Goal: Task Accomplishment & Management: Complete application form

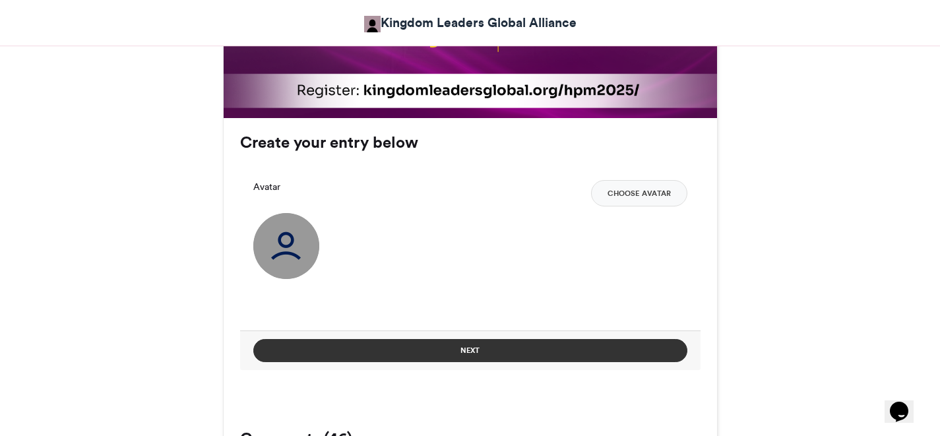
scroll to position [863, 0]
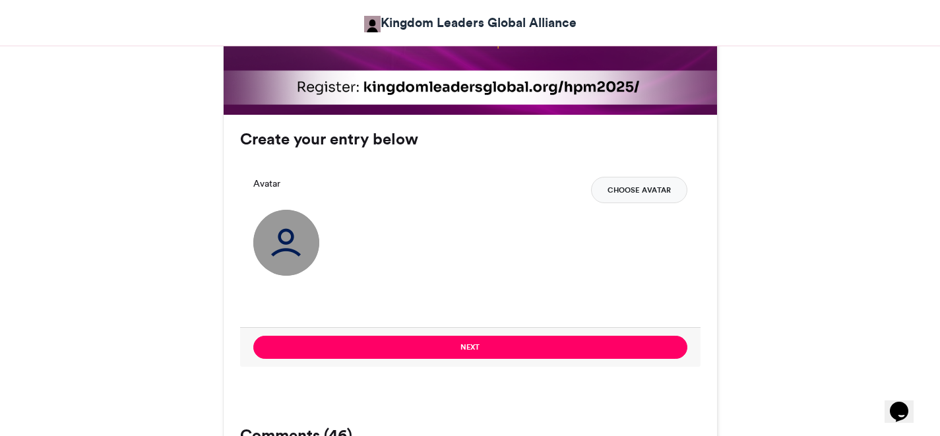
click at [624, 195] on button "Choose Avatar" at bounding box center [639, 190] width 96 height 26
click at [529, 362] on div "Next" at bounding box center [470, 347] width 460 height 40
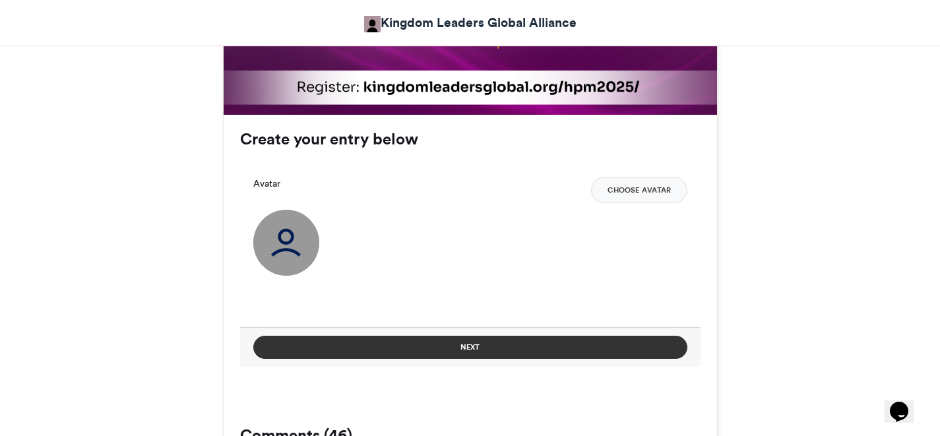
click at [491, 348] on button "Next" at bounding box center [470, 347] width 434 height 23
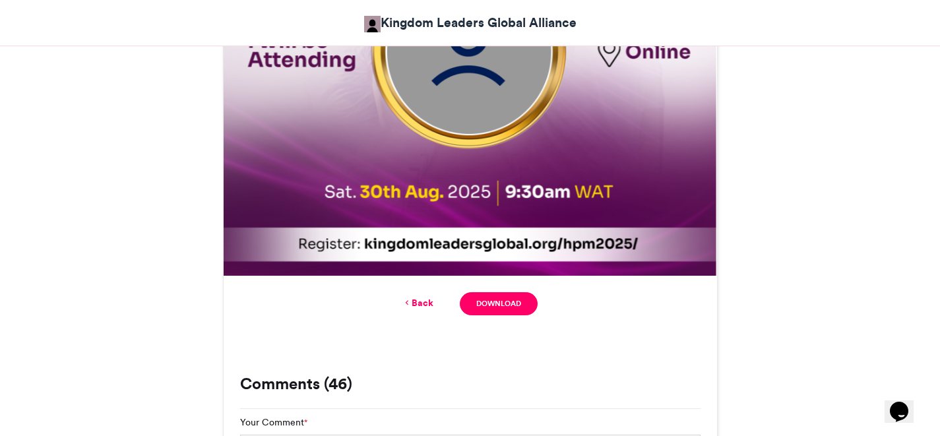
click at [419, 305] on link "Back" at bounding box center [417, 303] width 31 height 14
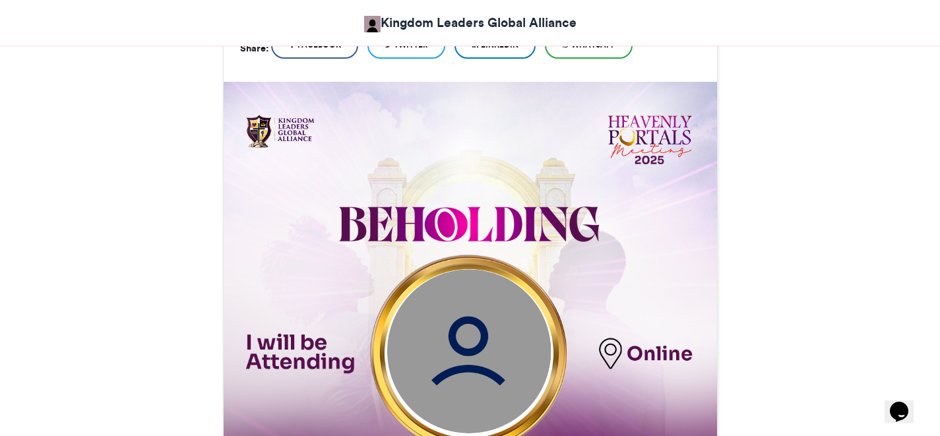
click at [483, 333] on img at bounding box center [468, 352] width 164 height 164
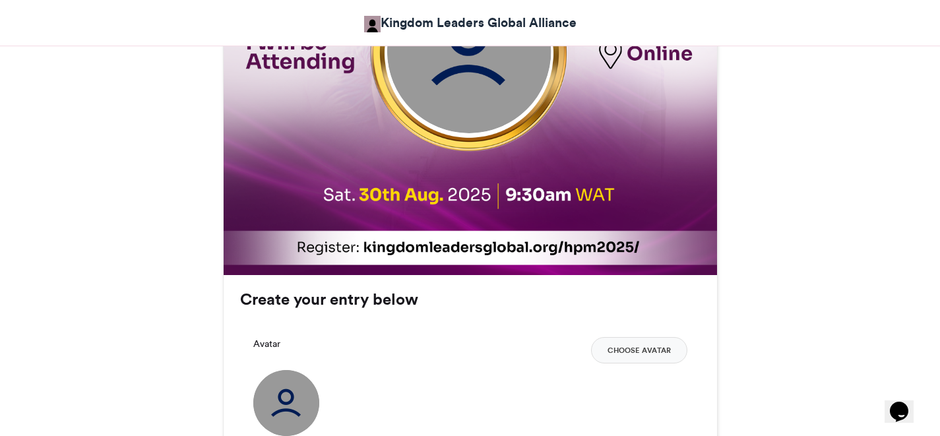
scroll to position [816, 0]
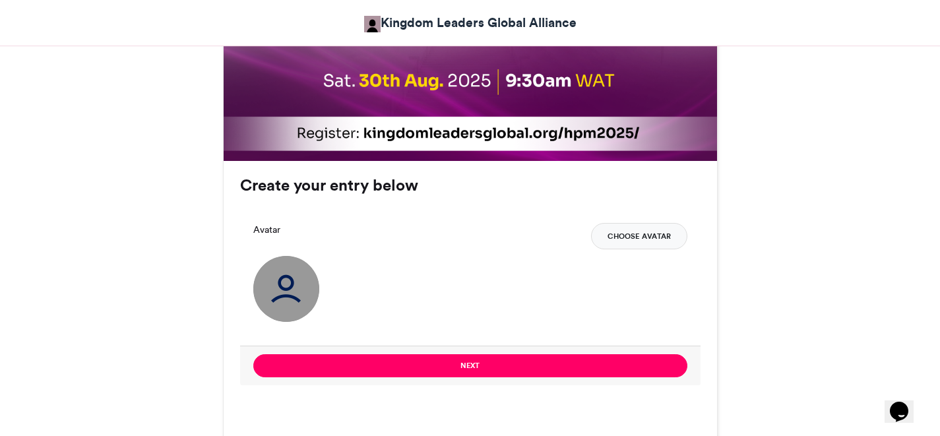
click at [623, 236] on button "Choose Avatar" at bounding box center [639, 236] width 96 height 26
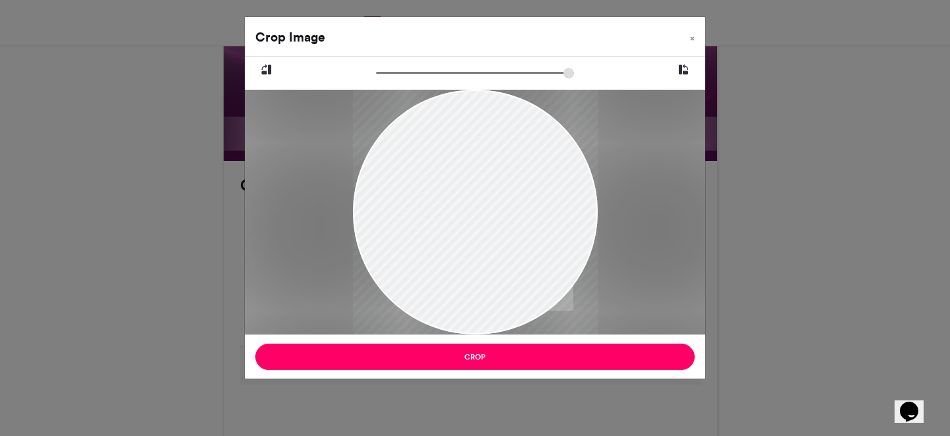
drag, startPoint x: 508, startPoint y: 235, endPoint x: 624, endPoint y: 301, distance: 133.5
click at [624, 301] on div at bounding box center [475, 212] width 460 height 245
drag, startPoint x: 532, startPoint y: 248, endPoint x: 523, endPoint y: 298, distance: 51.0
click at [523, 298] on div at bounding box center [475, 252] width 245 height 326
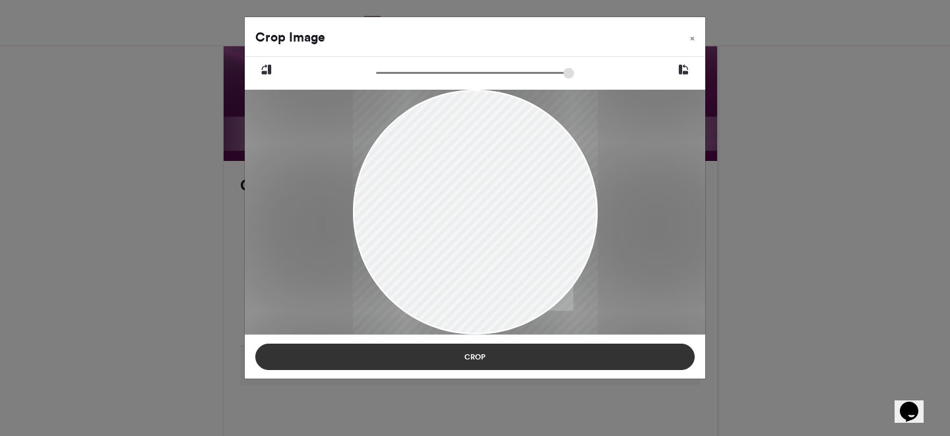
click at [510, 361] on button "Crop" at bounding box center [474, 357] width 439 height 26
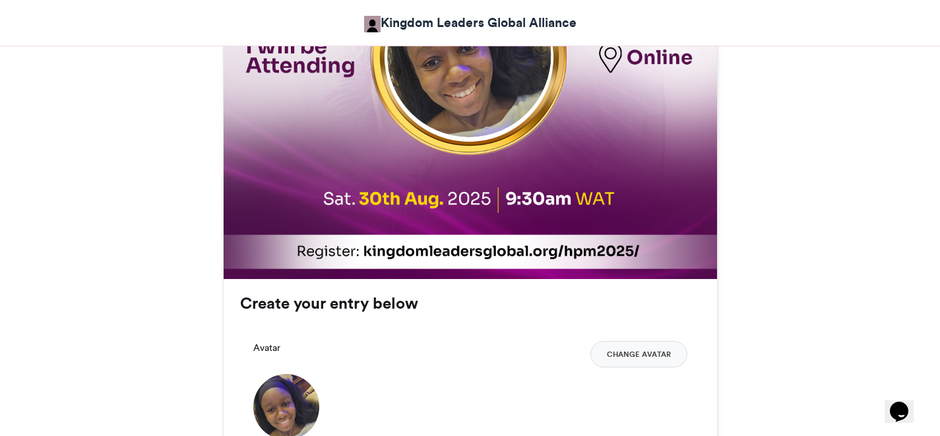
scroll to position [750, 0]
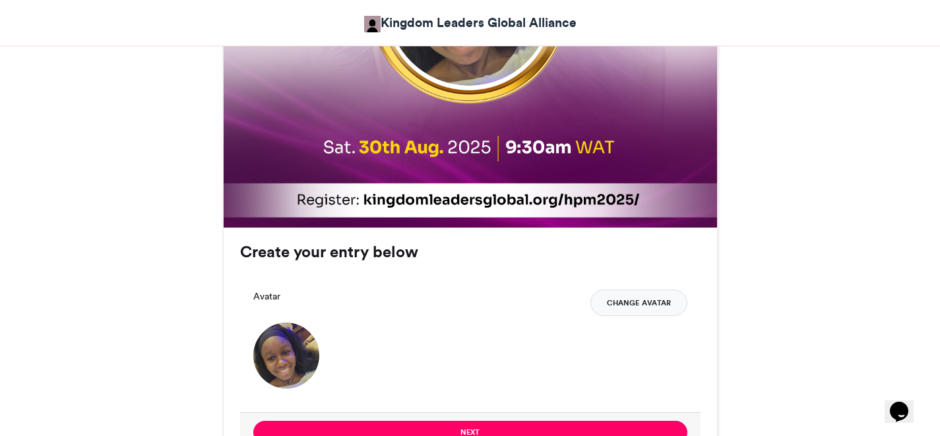
click at [634, 313] on button "Change Avatar" at bounding box center [638, 302] width 97 height 26
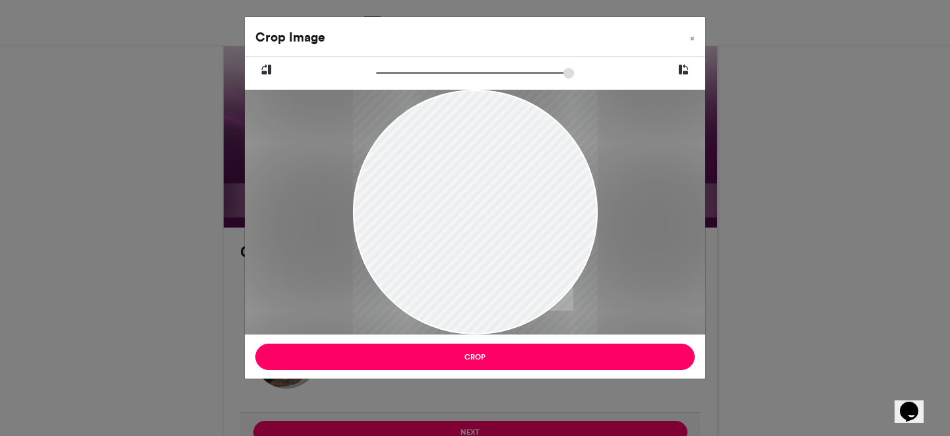
drag, startPoint x: 468, startPoint y: 170, endPoint x: 511, endPoint y: 264, distance: 103.0
click at [511, 264] on div at bounding box center [475, 248] width 245 height 326
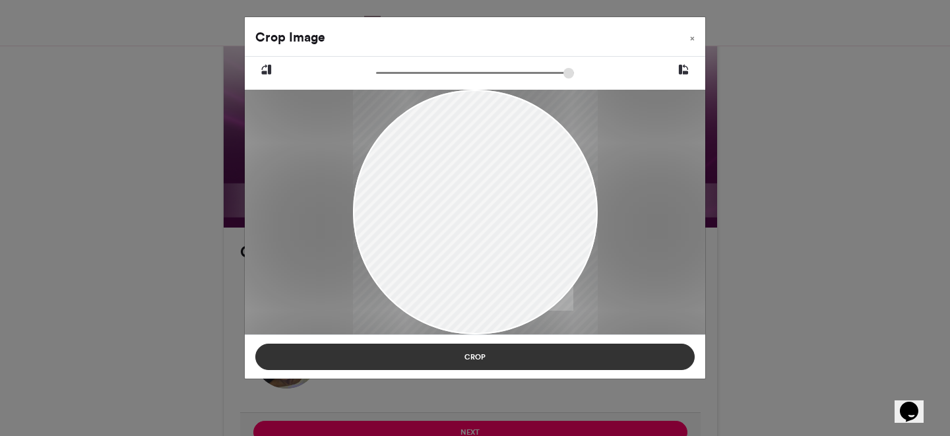
click at [522, 354] on button "Crop" at bounding box center [474, 357] width 439 height 26
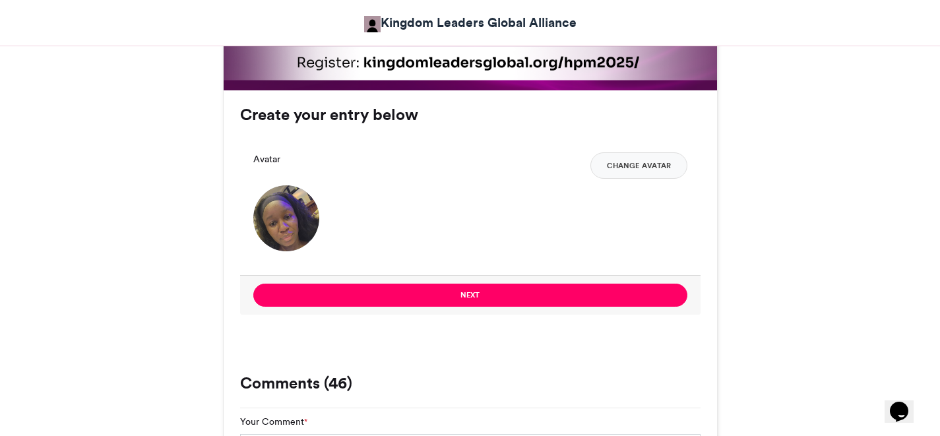
scroll to position [892, 0]
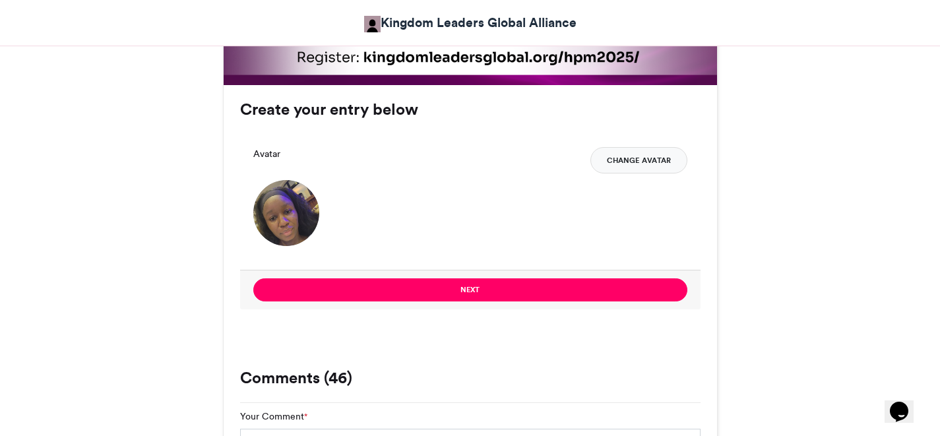
click at [635, 162] on button "Change Avatar" at bounding box center [638, 160] width 97 height 26
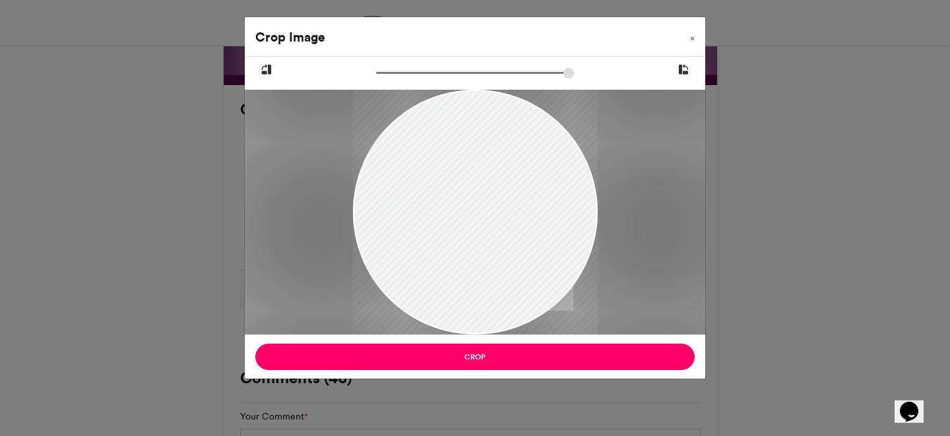
click at [511, 204] on div at bounding box center [475, 212] width 245 height 245
drag, startPoint x: 514, startPoint y: 206, endPoint x: 526, endPoint y: 219, distance: 18.2
click at [526, 219] on div at bounding box center [475, 212] width 245 height 245
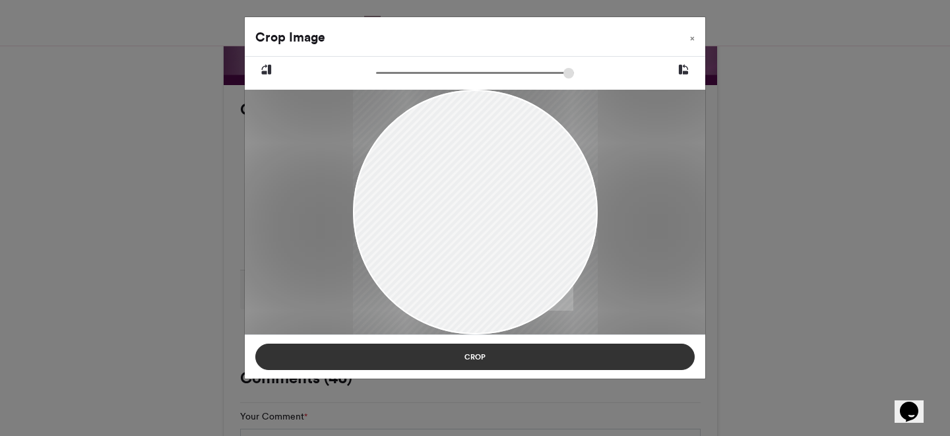
click at [512, 369] on button "Crop" at bounding box center [474, 357] width 439 height 26
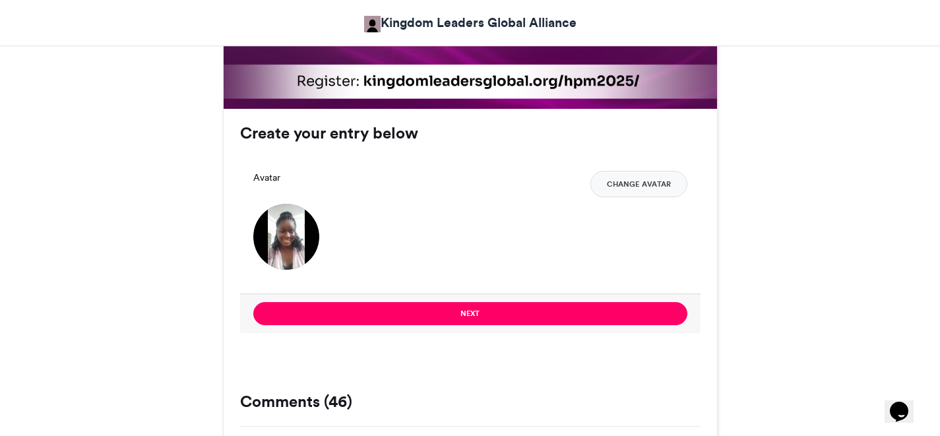
scroll to position [970, 0]
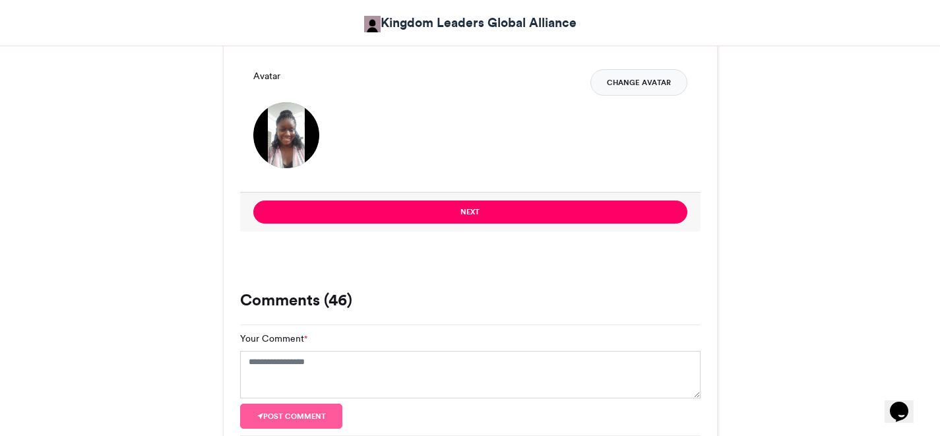
click at [630, 84] on button "Change Avatar" at bounding box center [638, 82] width 97 height 26
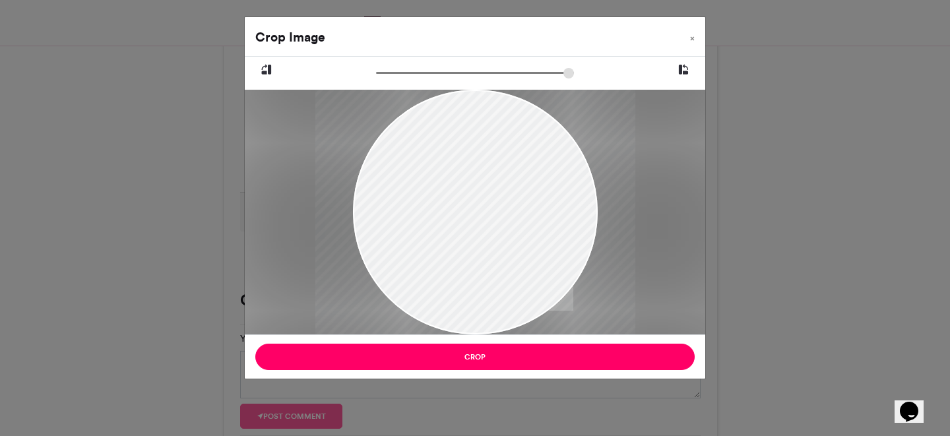
type input "******"
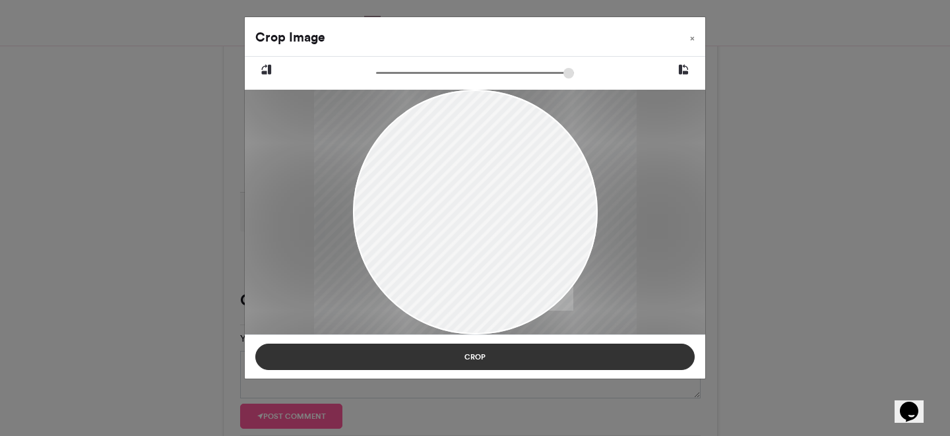
click at [481, 363] on button "Crop" at bounding box center [474, 357] width 439 height 26
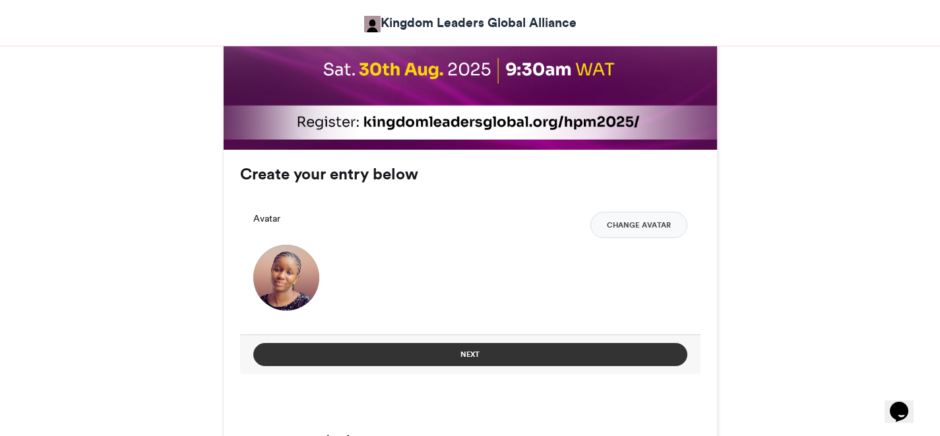
scroll to position [848, 0]
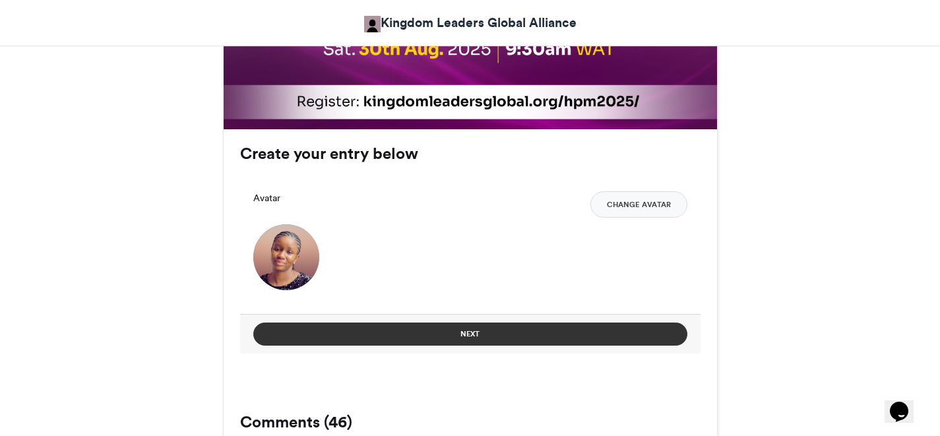
click at [621, 341] on button "Next" at bounding box center [470, 333] width 434 height 23
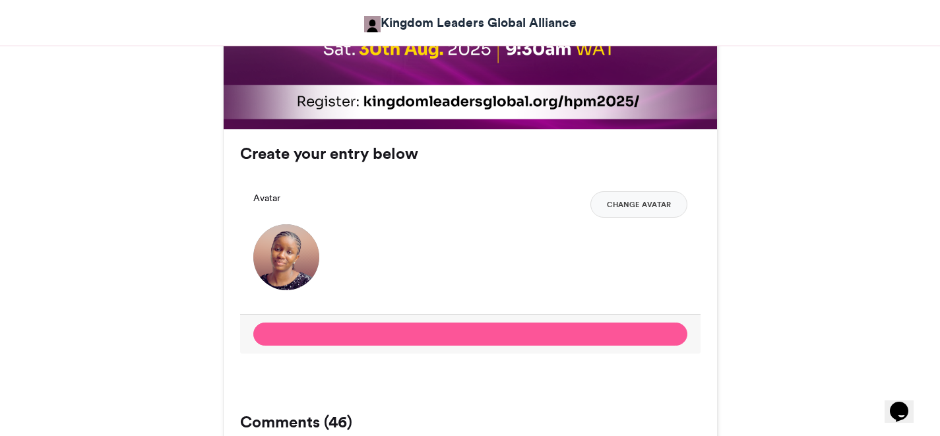
scroll to position [663, 0]
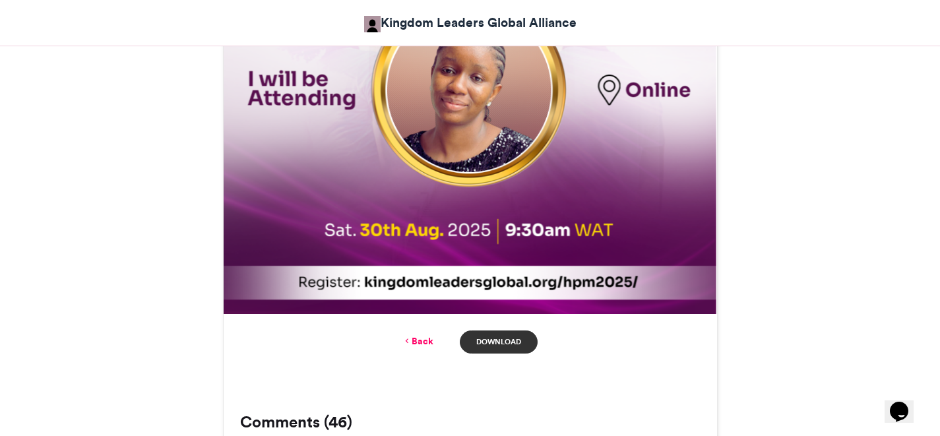
click at [497, 344] on link "Download" at bounding box center [498, 341] width 77 height 23
